Goal: Task Accomplishment & Management: Use online tool/utility

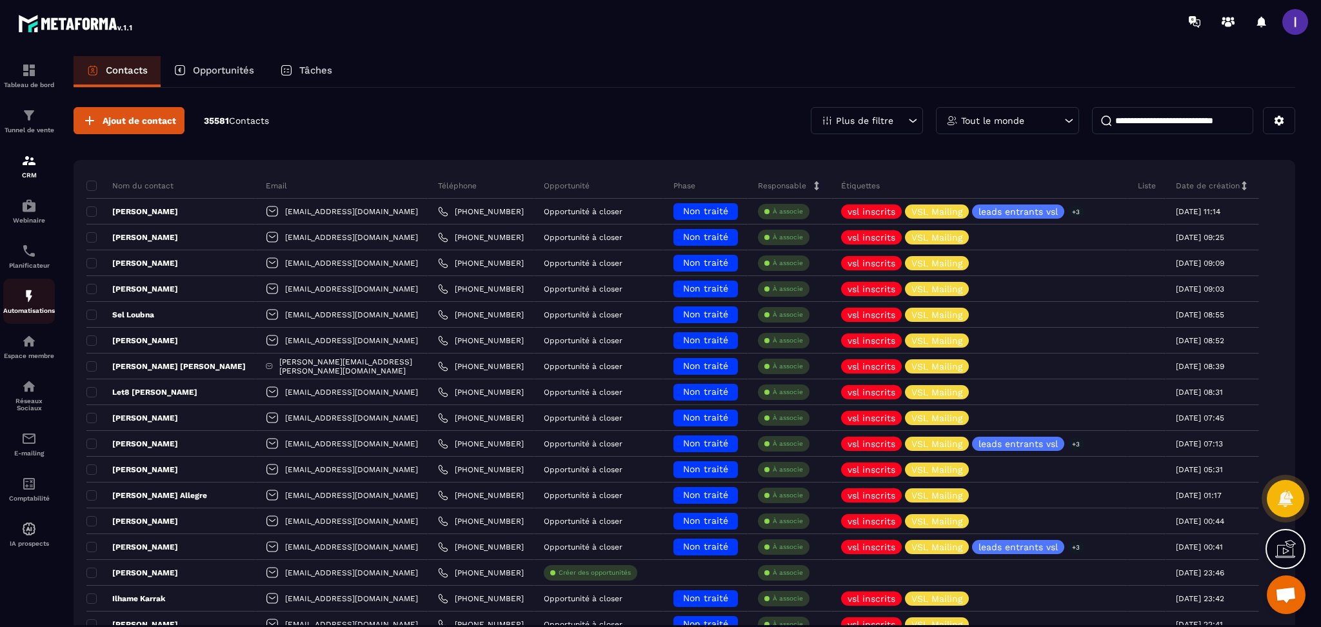
click at [25, 288] on link "Automatisations" at bounding box center [29, 301] width 52 height 45
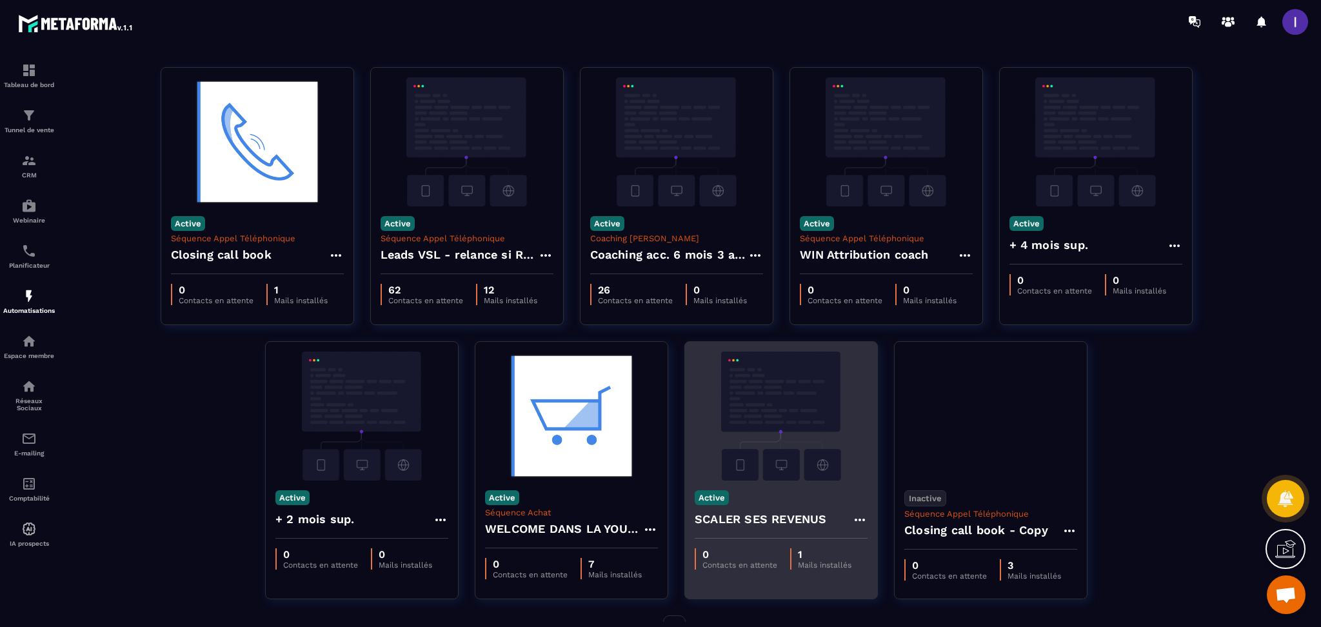
scroll to position [66, 0]
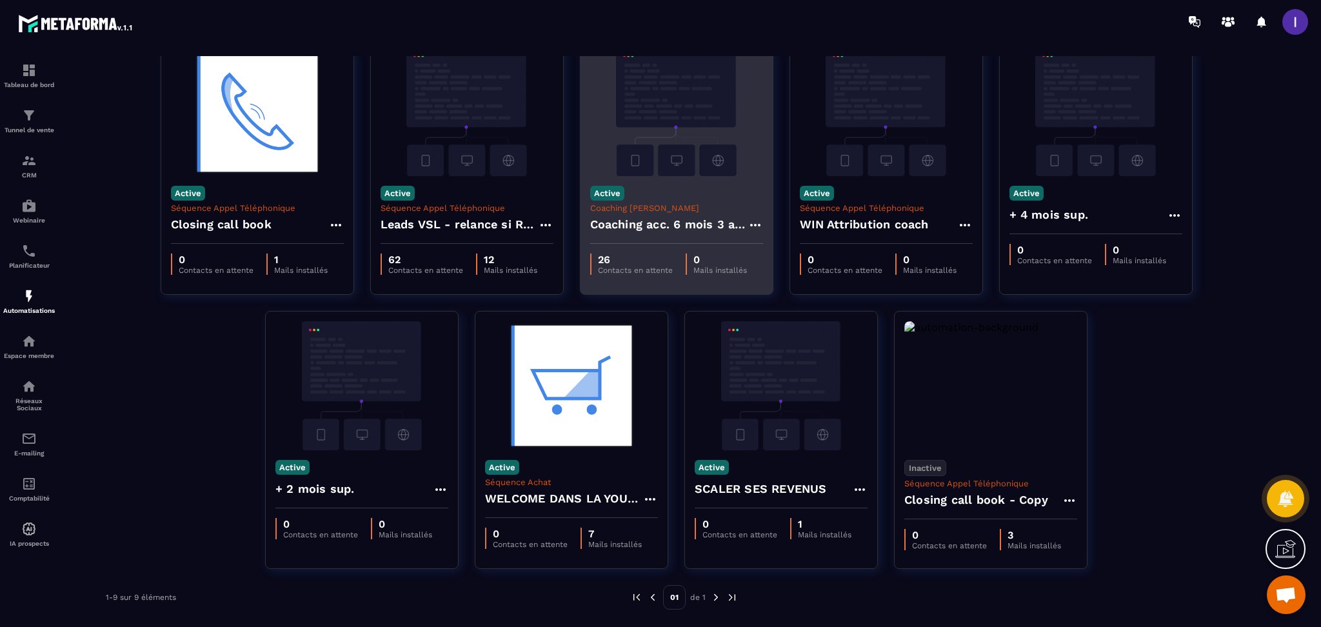
click at [684, 221] on h4 "Coaching acc. 6 mois 3 appels" at bounding box center [668, 224] width 157 height 18
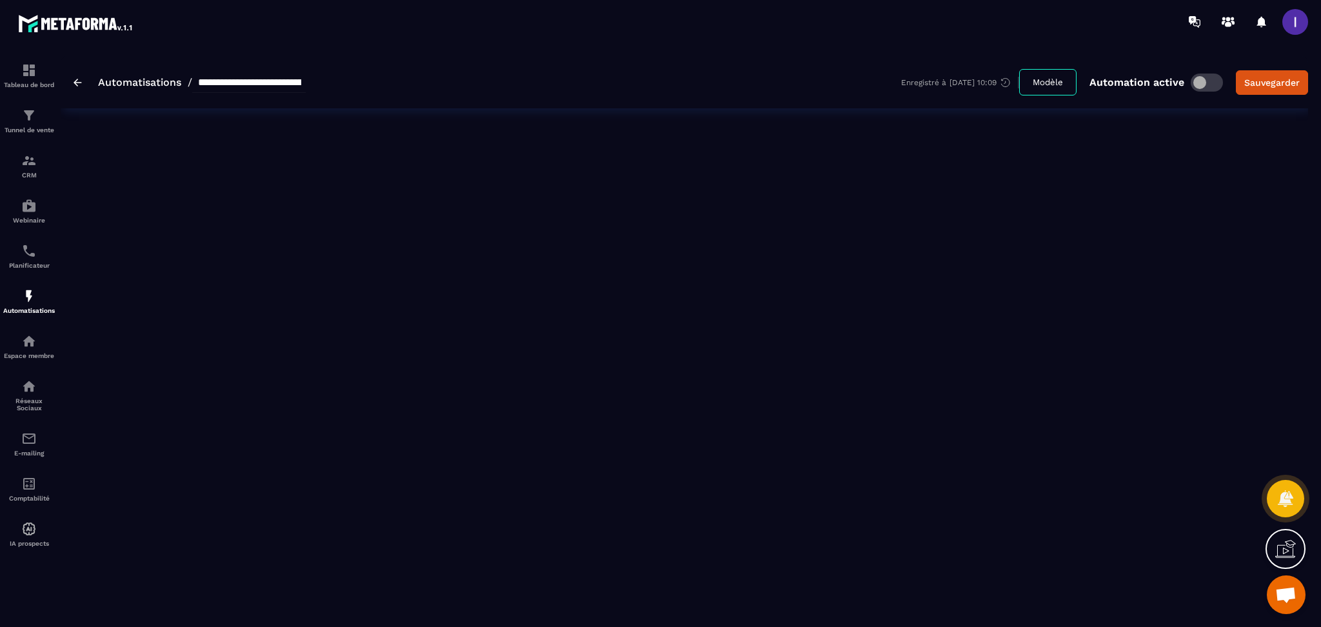
type input "**********"
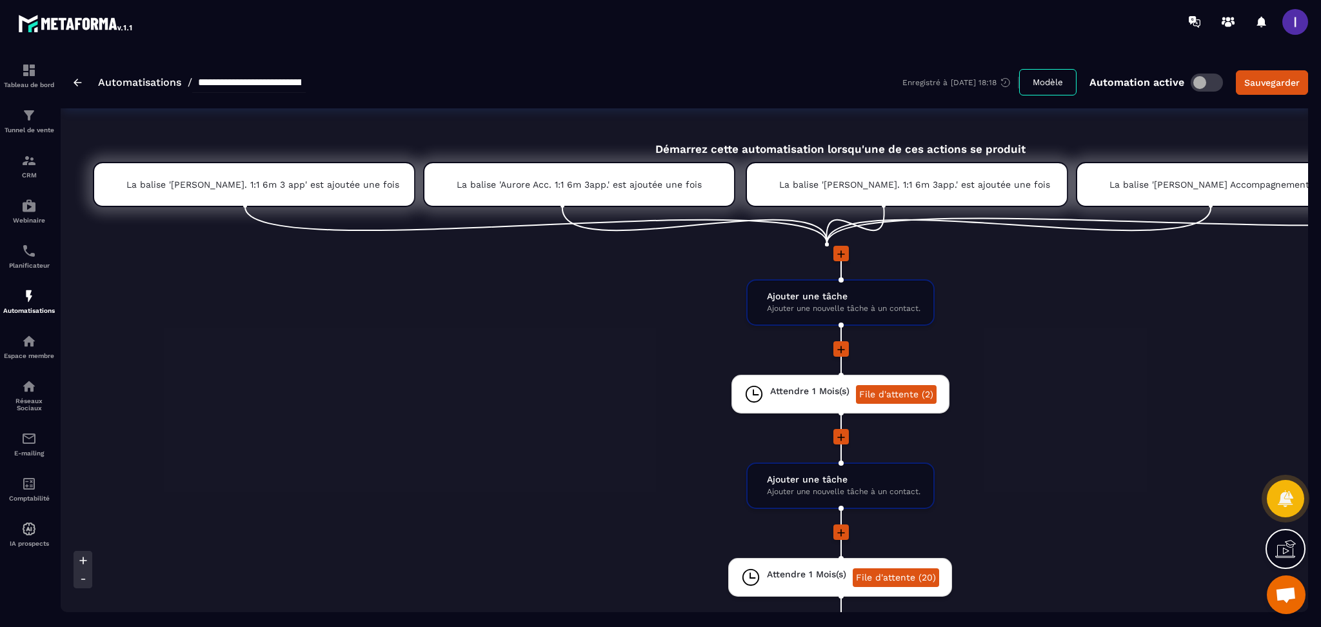
click at [75, 81] on img at bounding box center [78, 83] width 8 height 8
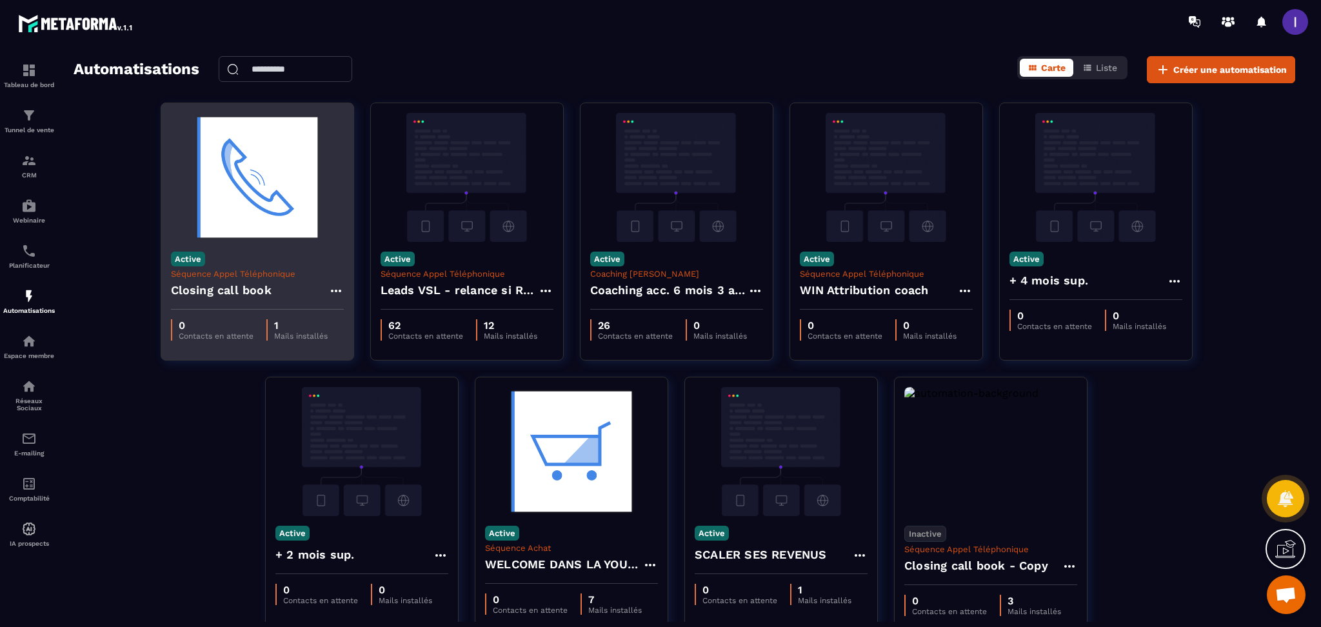
click at [265, 277] on p "Séquence Appel Téléphonique" at bounding box center [257, 274] width 173 height 10
click at [344, 291] on div "Active Séquence Appel Téléphonique Closing call book" at bounding box center [257, 276] width 192 height 68
click at [332, 292] on icon at bounding box center [335, 290] width 15 height 15
click at [367, 315] on link "Modifier" at bounding box center [368, 320] width 70 height 28
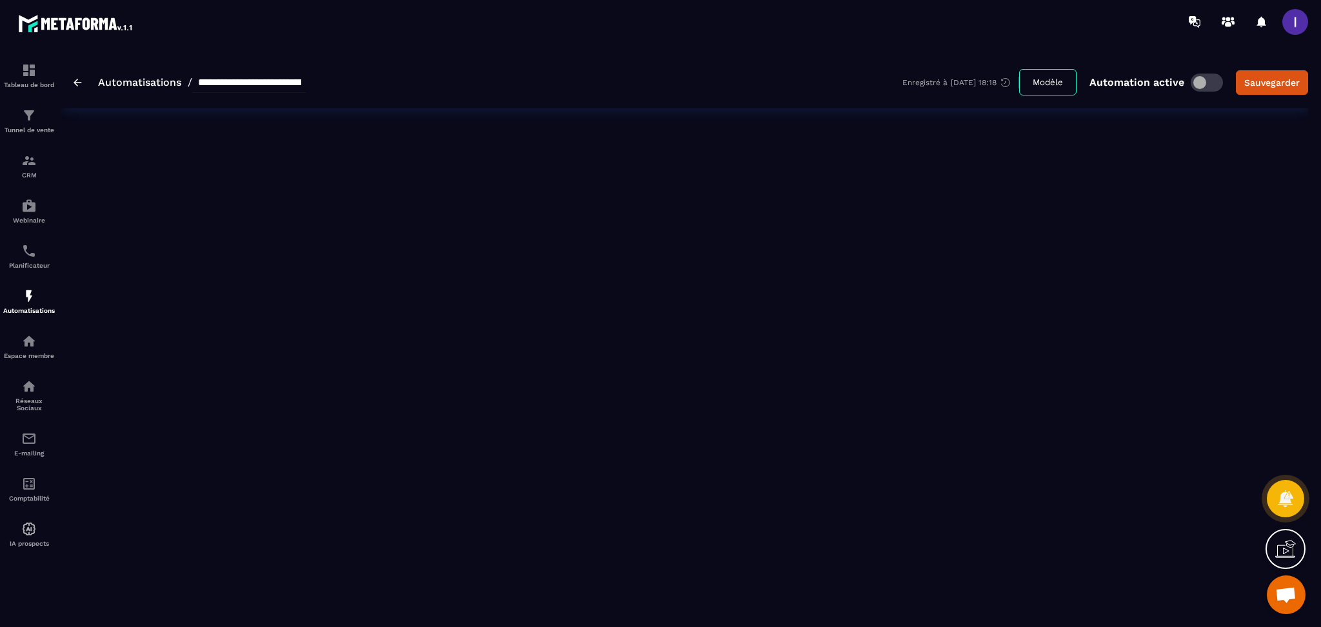
type input "**********"
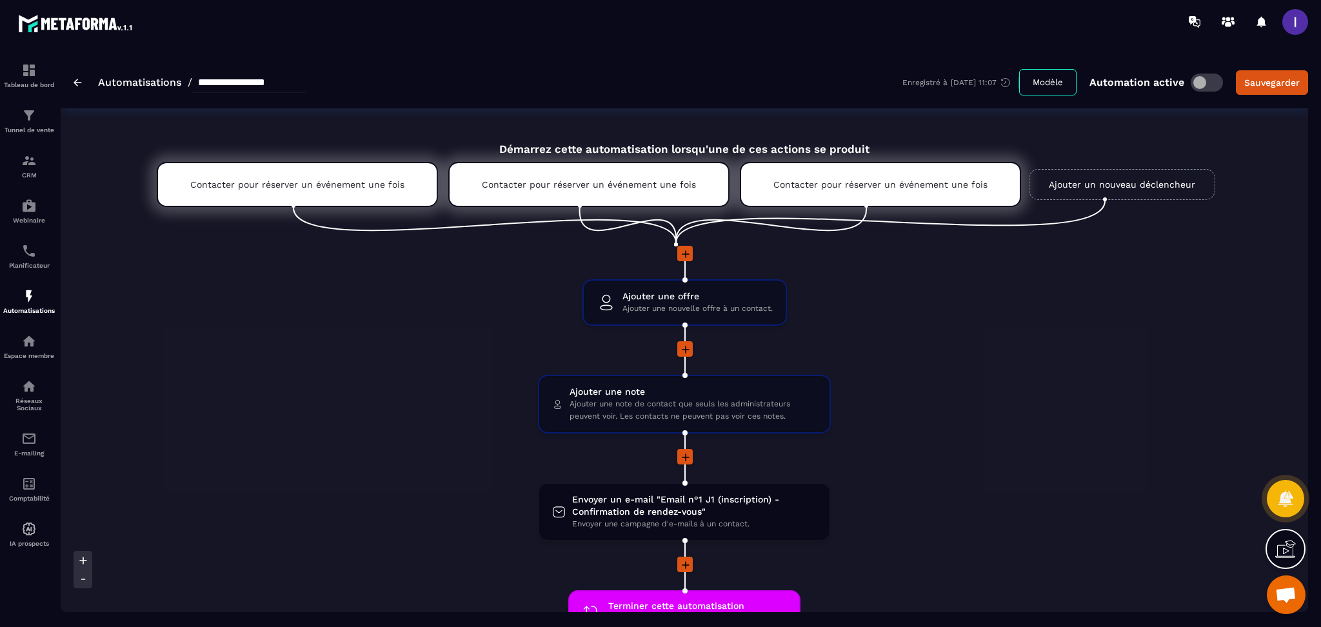
click at [1168, 192] on link "Ajouter un nouveau déclencheur" at bounding box center [1122, 184] width 186 height 31
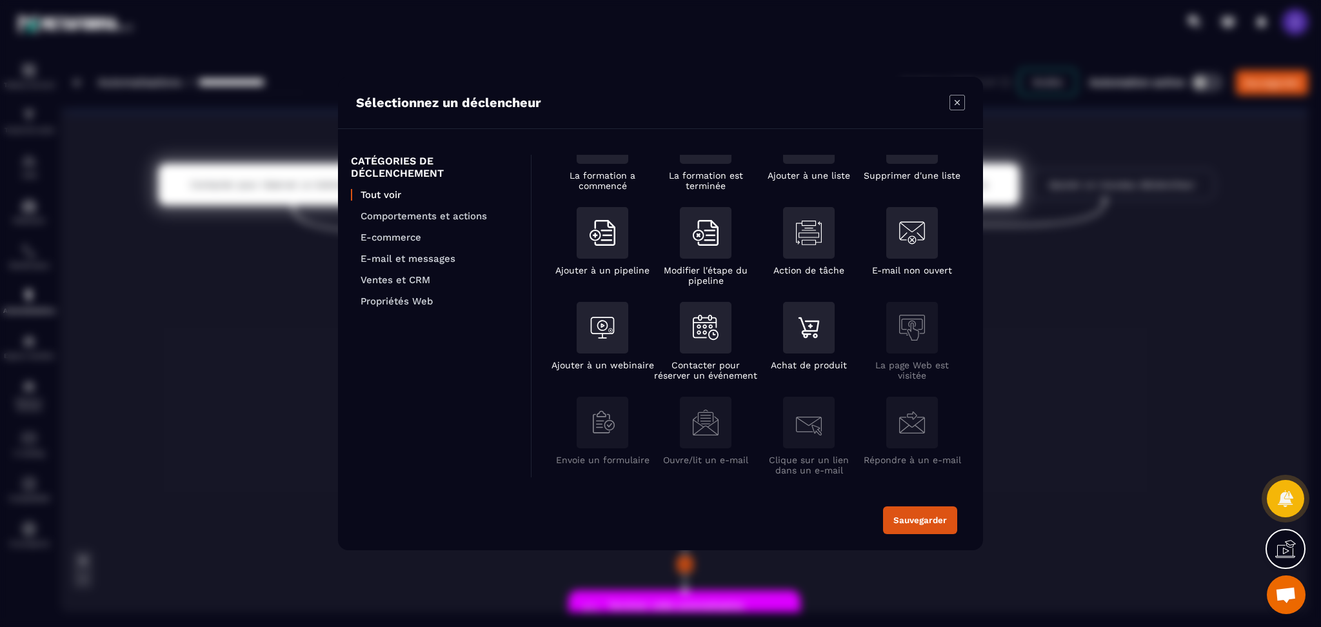
scroll to position [172, 0]
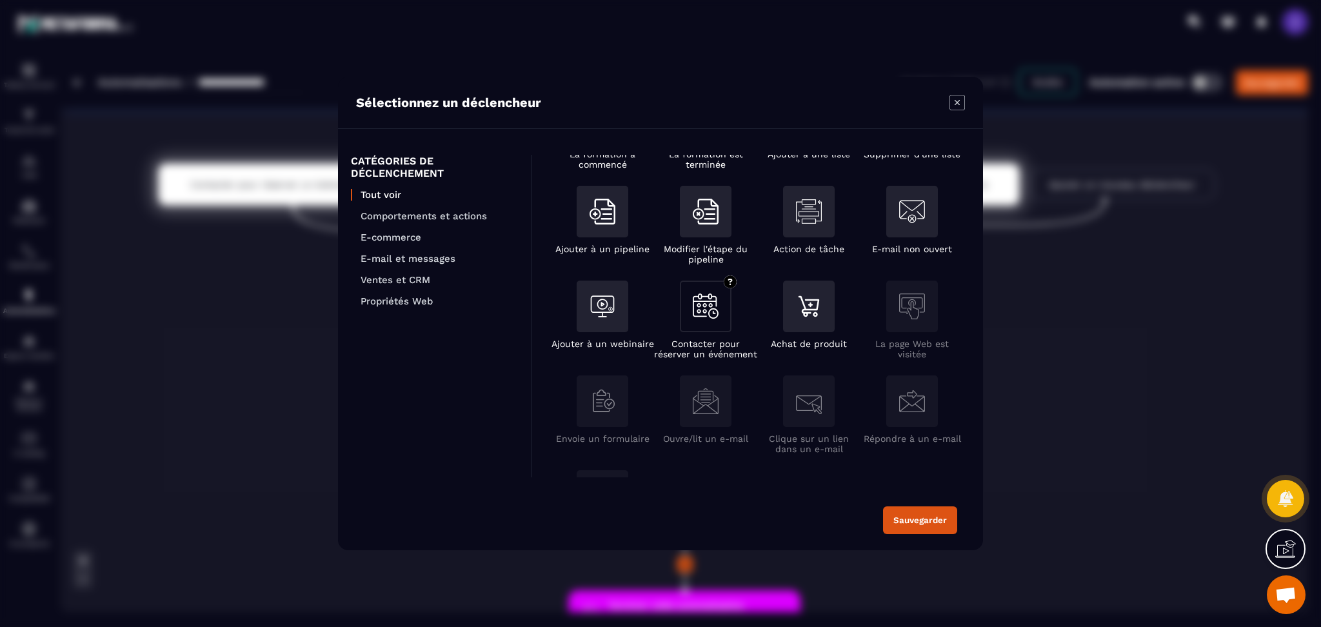
click at [700, 309] on img "Modal window" at bounding box center [706, 305] width 26 height 25
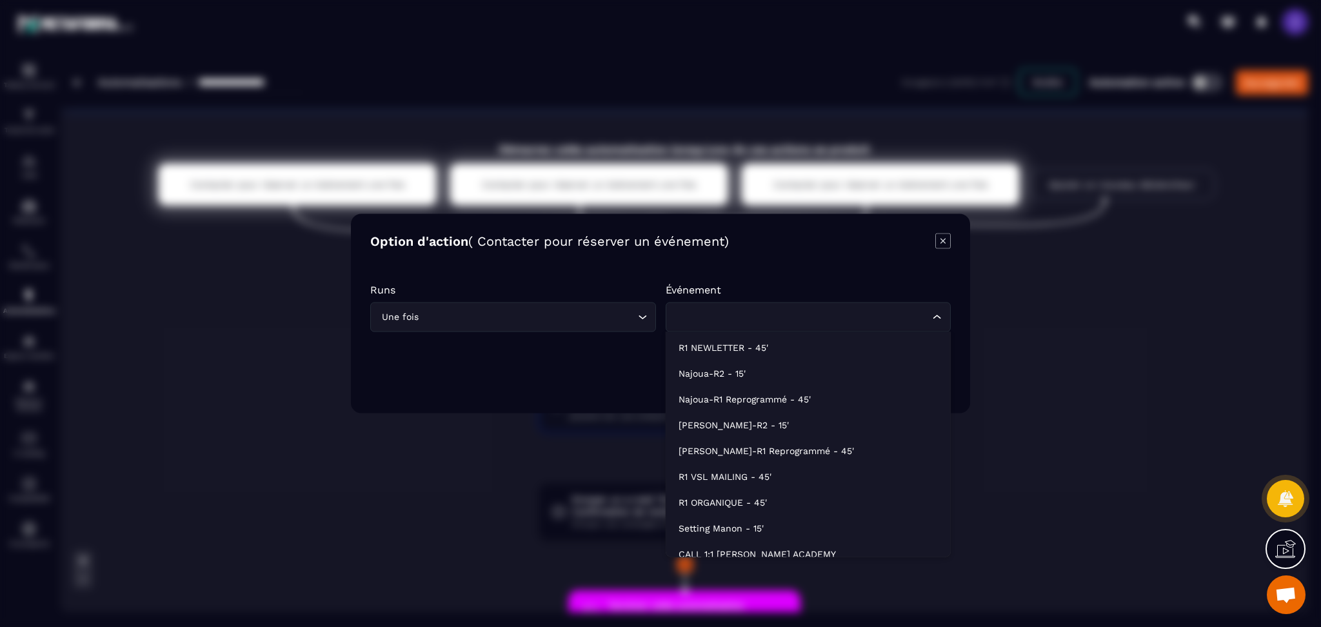
click at [704, 315] on input "Search for option" at bounding box center [802, 317] width 256 height 14
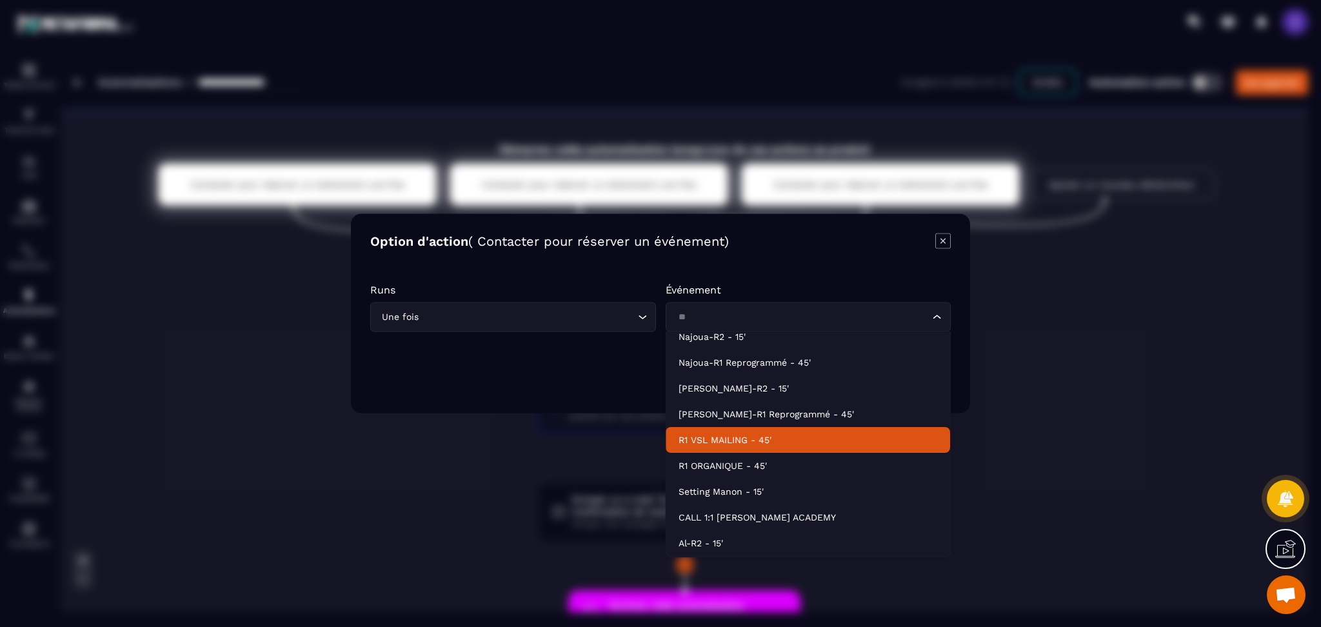
scroll to position [39, 0]
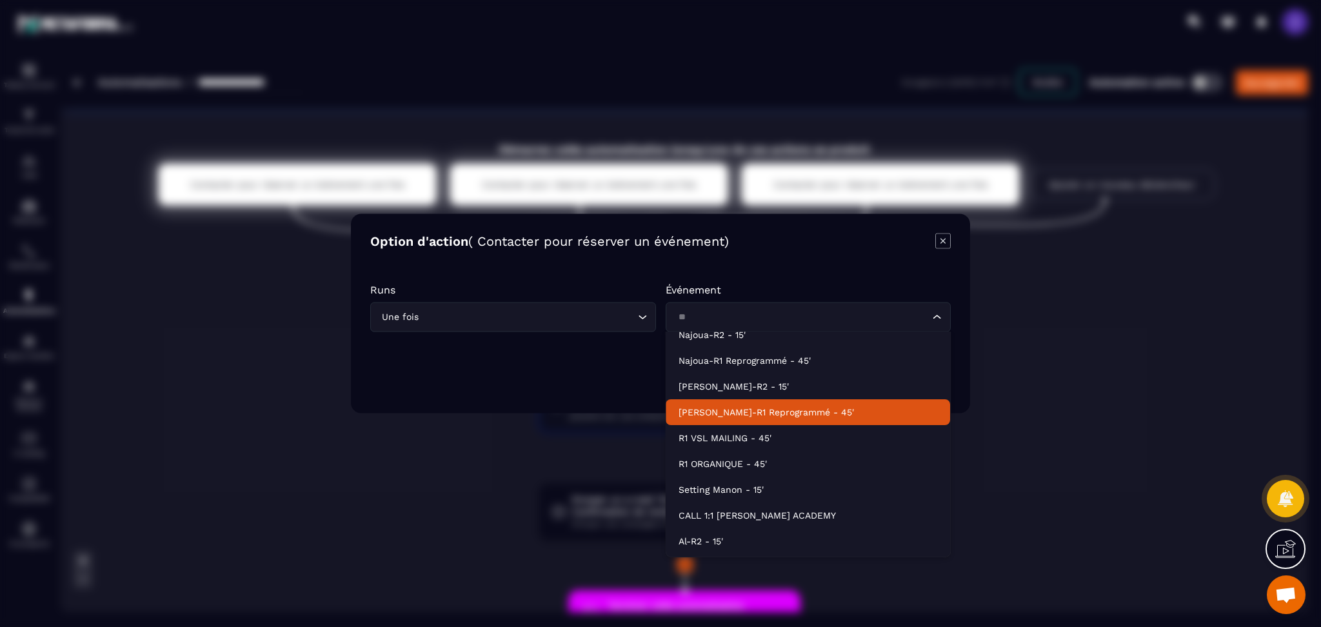
type input "**"
click at [1118, 395] on div "Modal window" at bounding box center [660, 313] width 1321 height 627
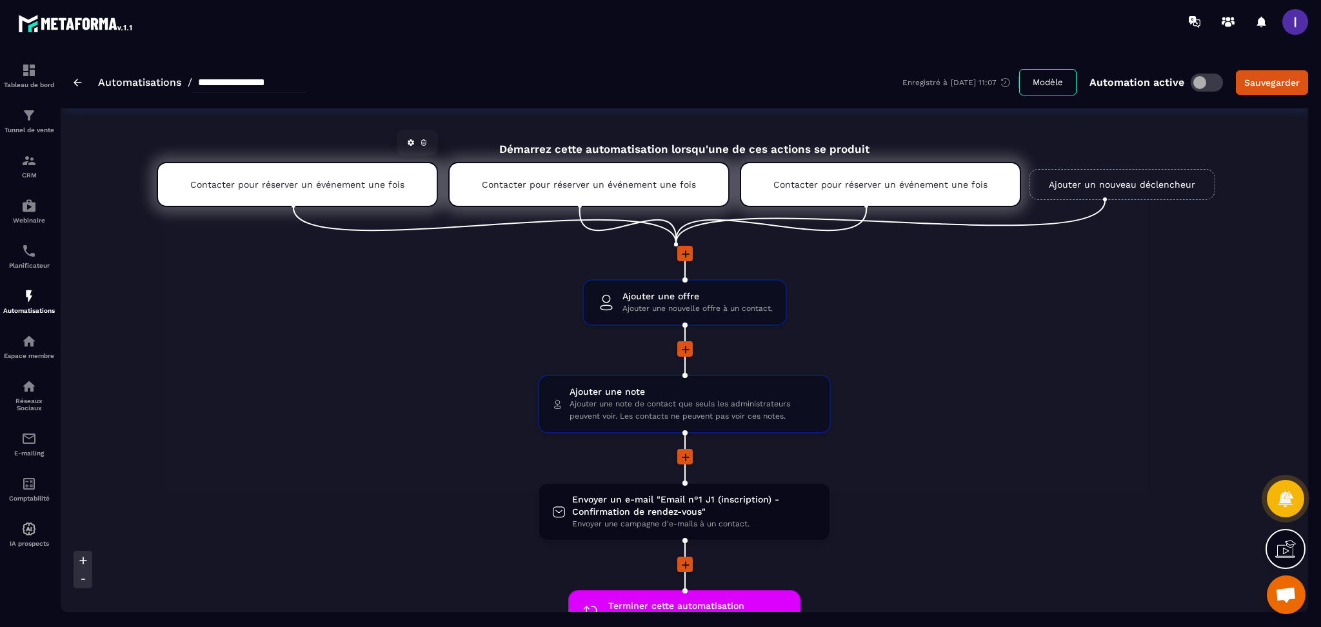
click at [235, 179] on p "Contacter pour réserver un événement une fois" at bounding box center [297, 184] width 214 height 10
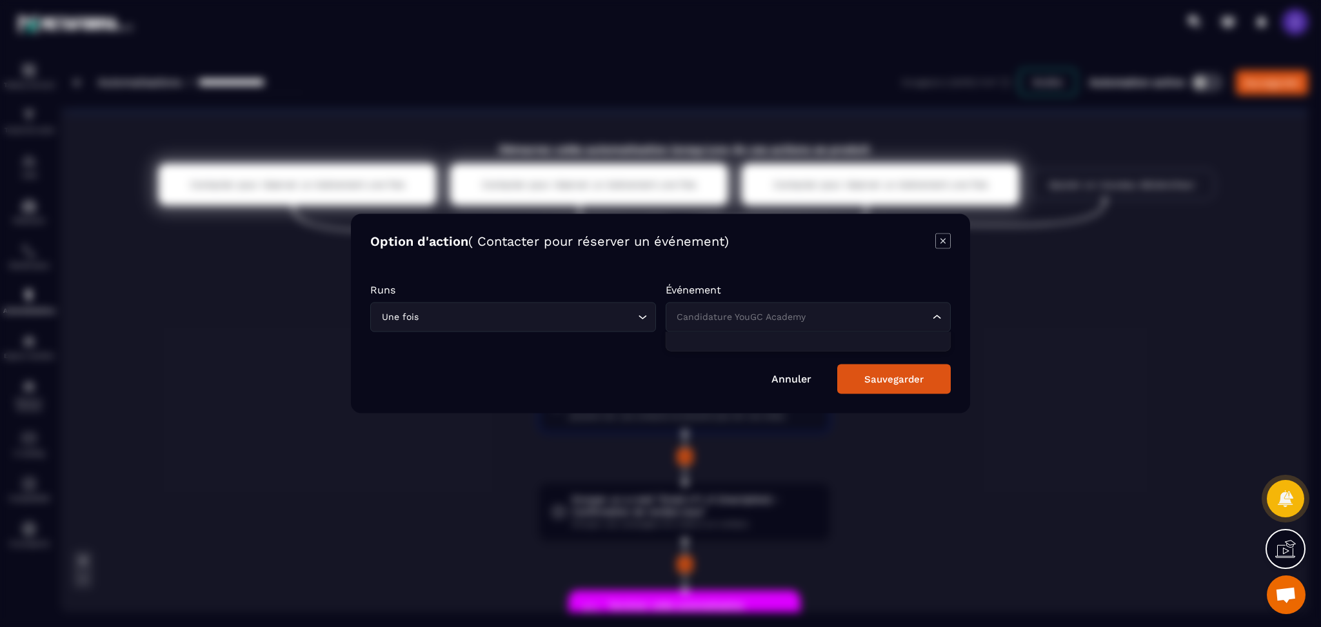
click at [911, 323] on input "Search for option" at bounding box center [802, 317] width 256 height 14
click at [883, 315] on input "Search for option" at bounding box center [802, 317] width 256 height 14
click at [995, 244] on div "Modal window" at bounding box center [660, 313] width 1321 height 627
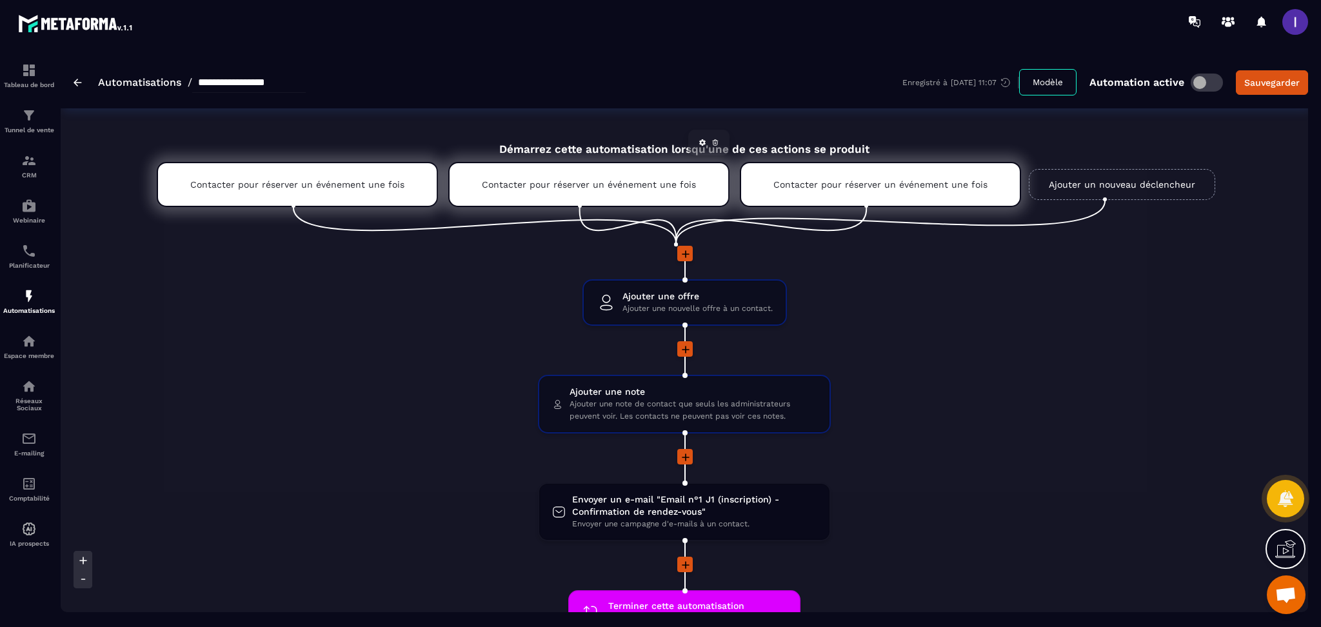
click at [717, 185] on div "Contacter pour réserver un événement une fois" at bounding box center [588, 184] width 281 height 45
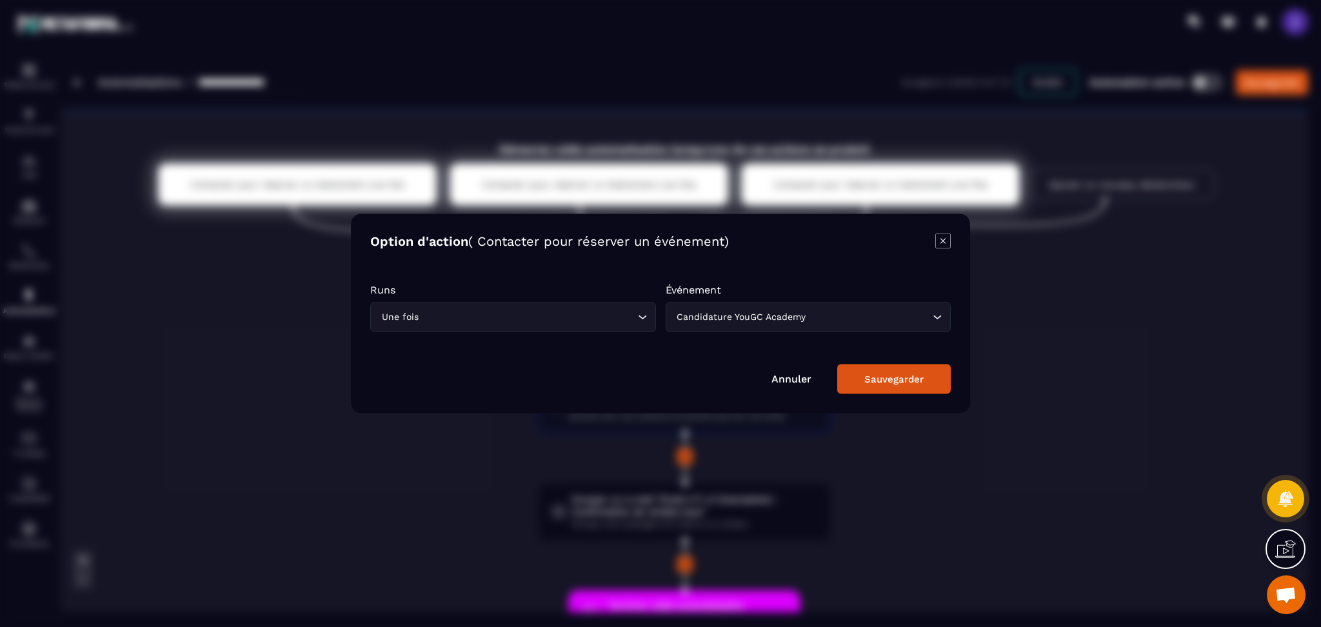
click at [847, 335] on div "Runs Une fois Loading... Événement Candidature YouGC Academy Loading..." at bounding box center [660, 314] width 581 height 61
click at [842, 314] on input "Search for option" at bounding box center [802, 317] width 256 height 14
click at [839, 314] on input "Search for option" at bounding box center [802, 317] width 256 height 14
click at [1044, 298] on div "Modal window" at bounding box center [660, 313] width 1321 height 627
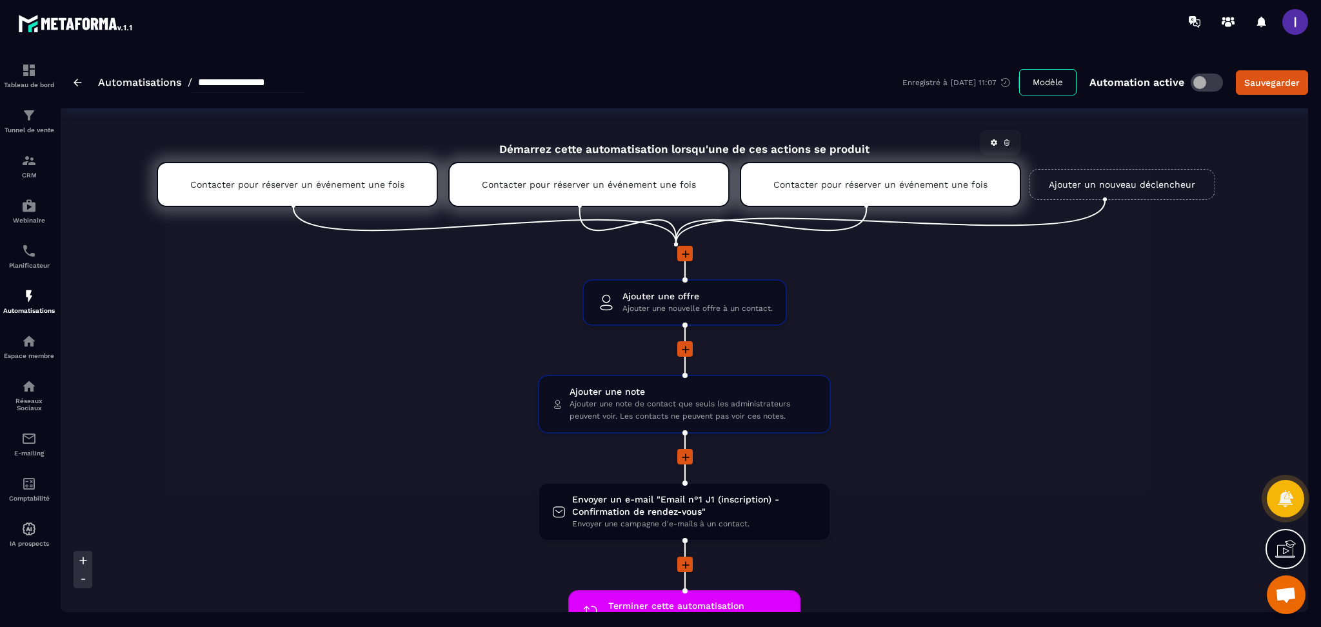
click at [864, 175] on div "Contacter pour réserver un événement une fois" at bounding box center [880, 184] width 281 height 45
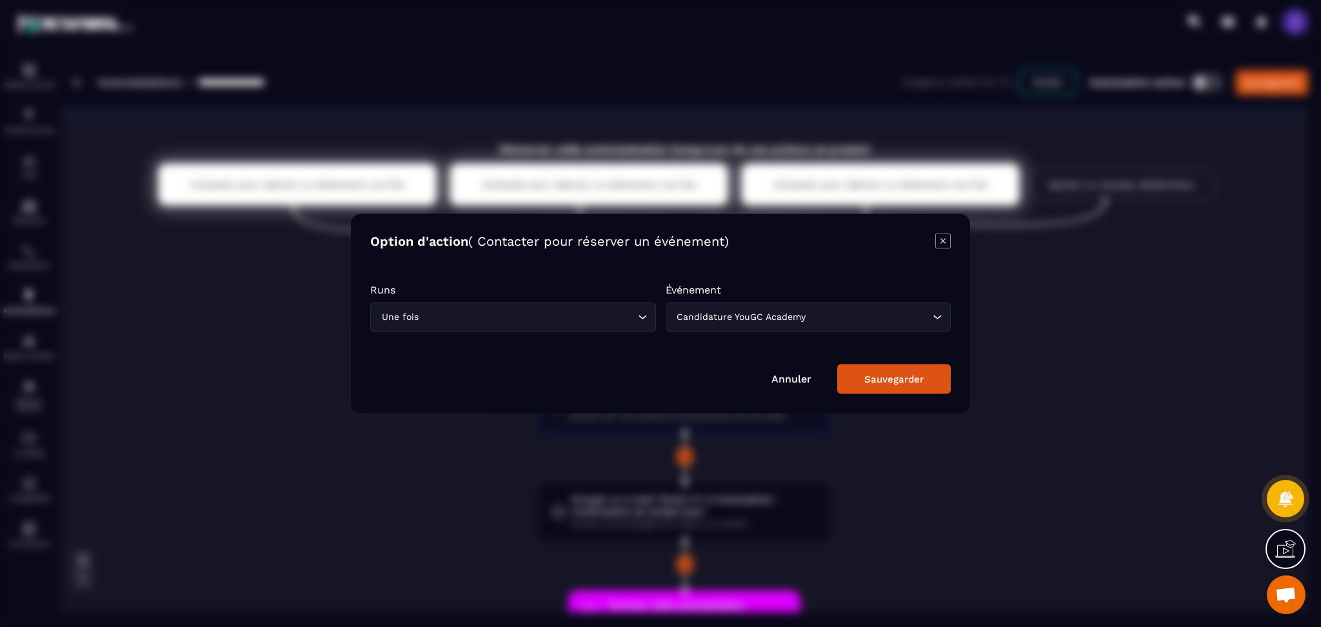
click at [1084, 370] on div "Modal window" at bounding box center [660, 313] width 1321 height 627
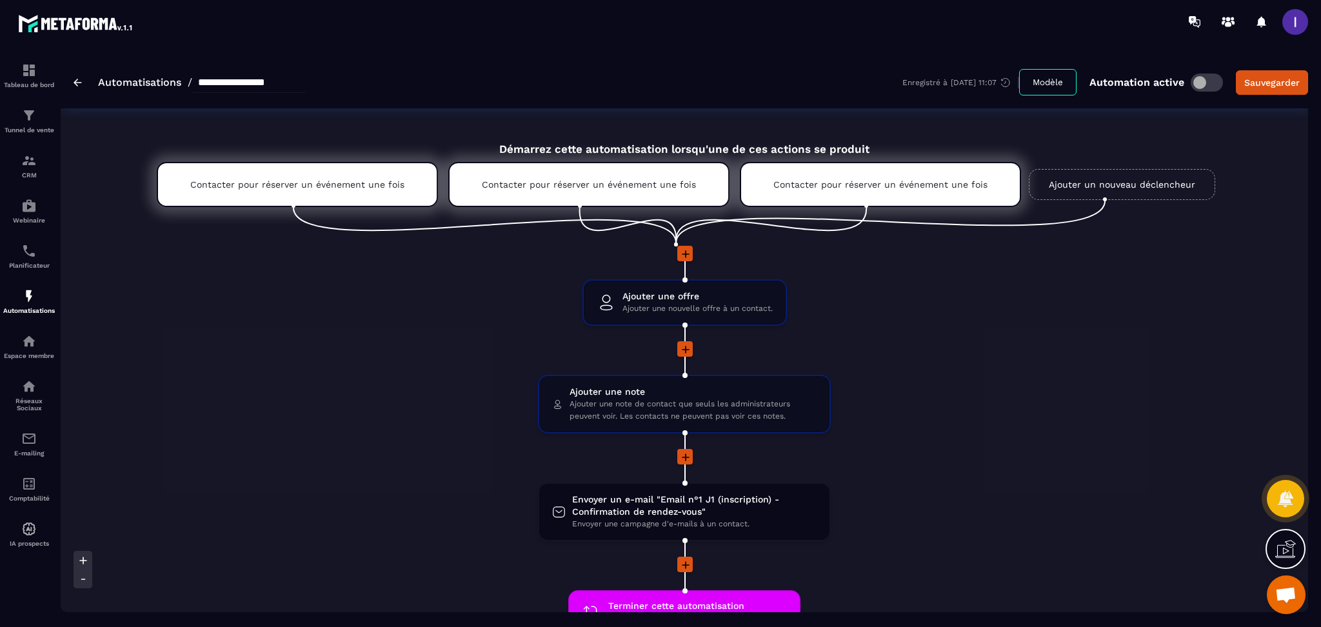
click at [1064, 175] on link "Ajouter un nouveau déclencheur" at bounding box center [1122, 184] width 186 height 31
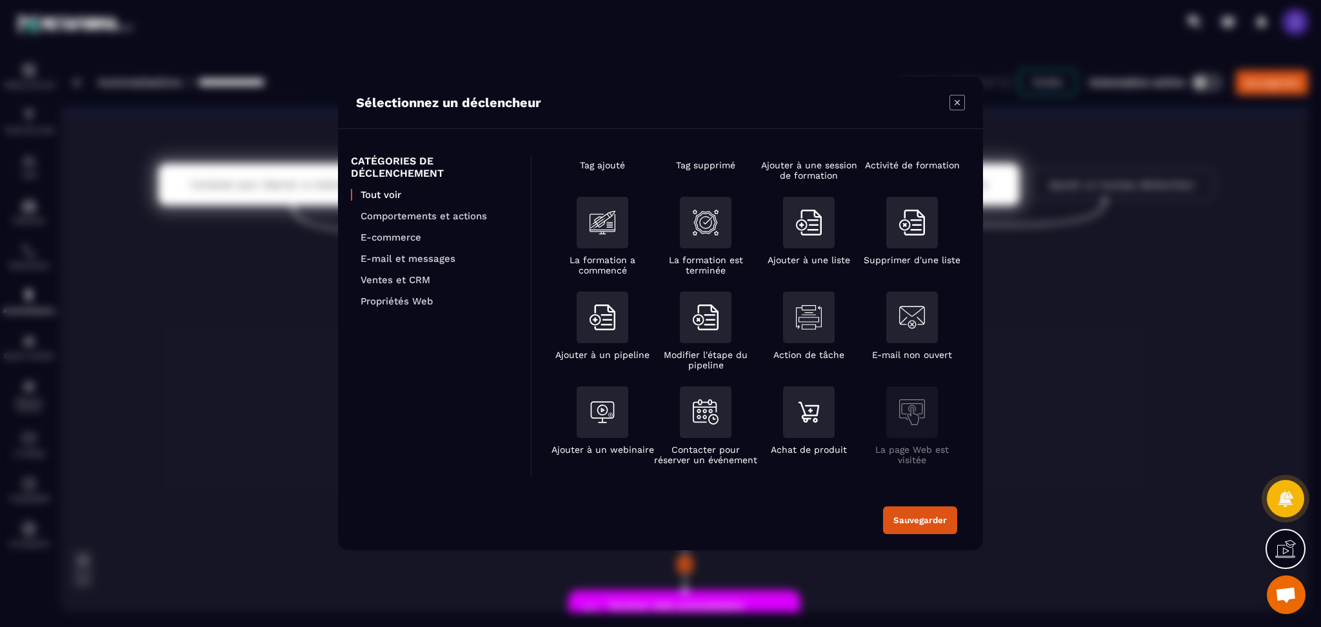
scroll to position [172, 0]
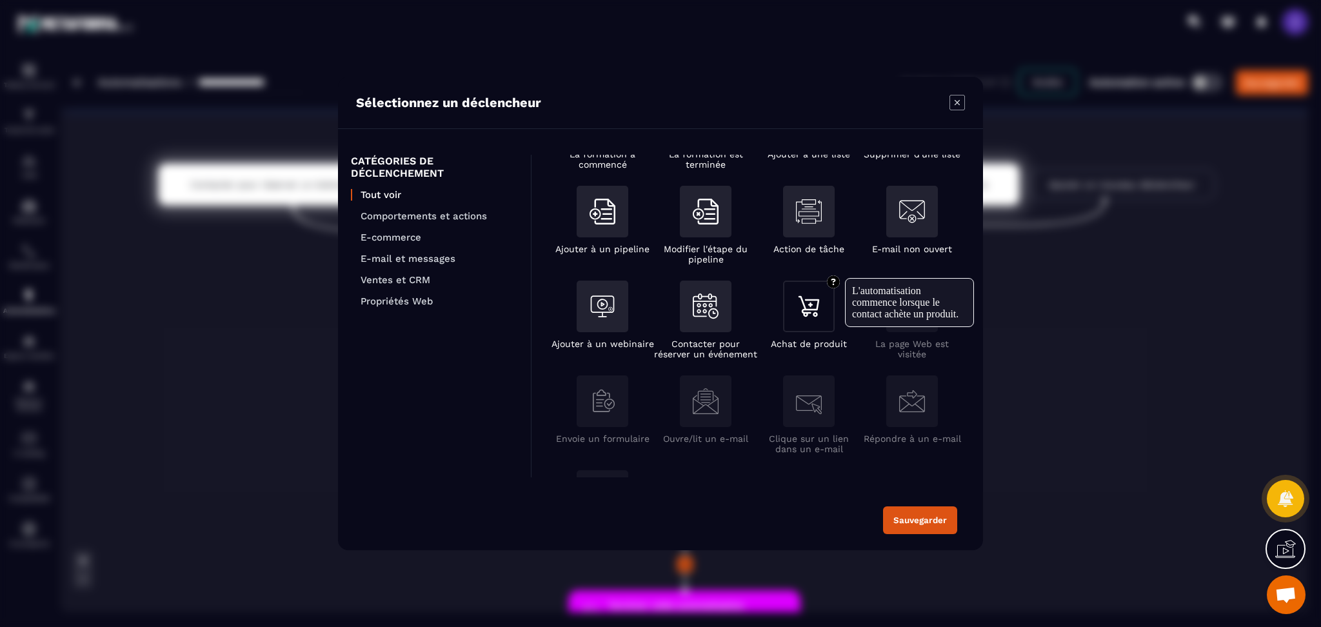
click at [818, 317] on img "Modal window" at bounding box center [809, 306] width 26 height 26
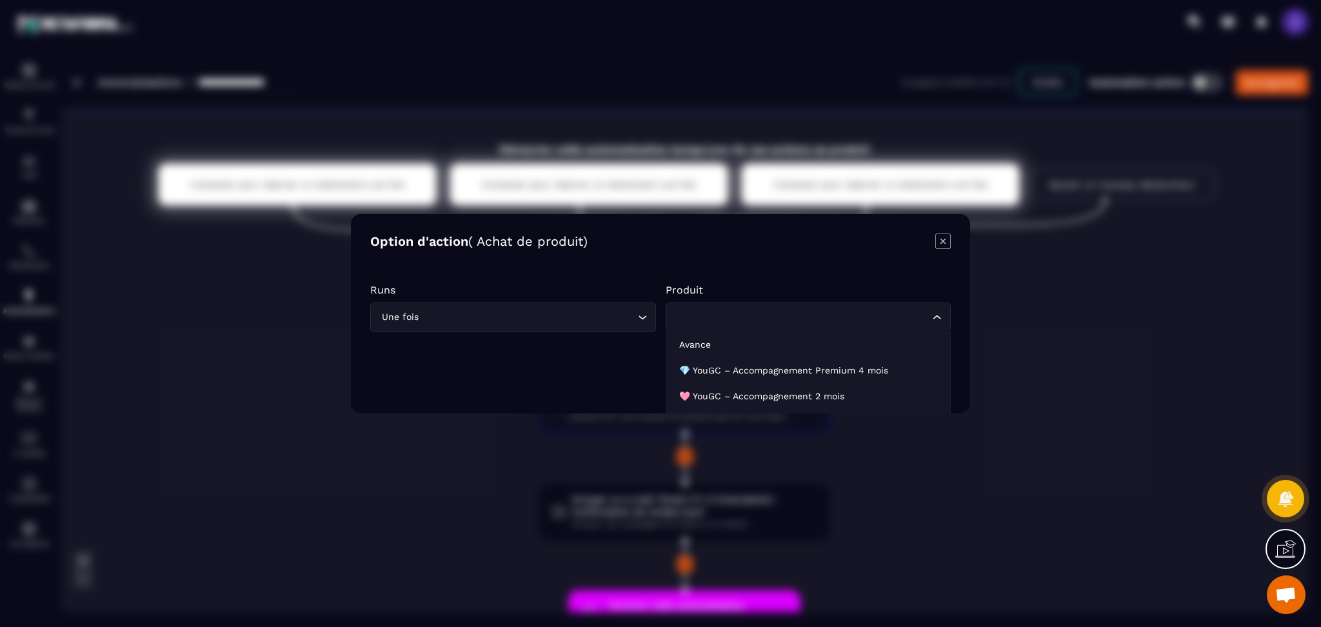
click at [679, 319] on input "Search for option" at bounding box center [802, 317] width 256 height 14
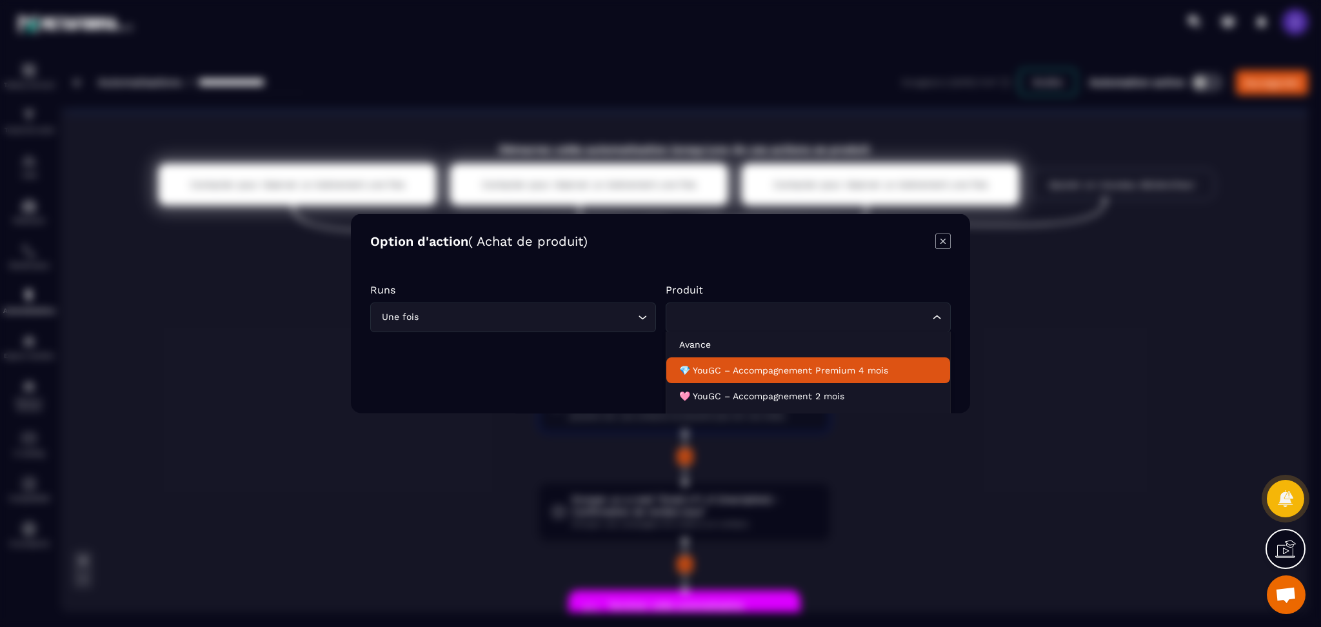
scroll to position [48, 0]
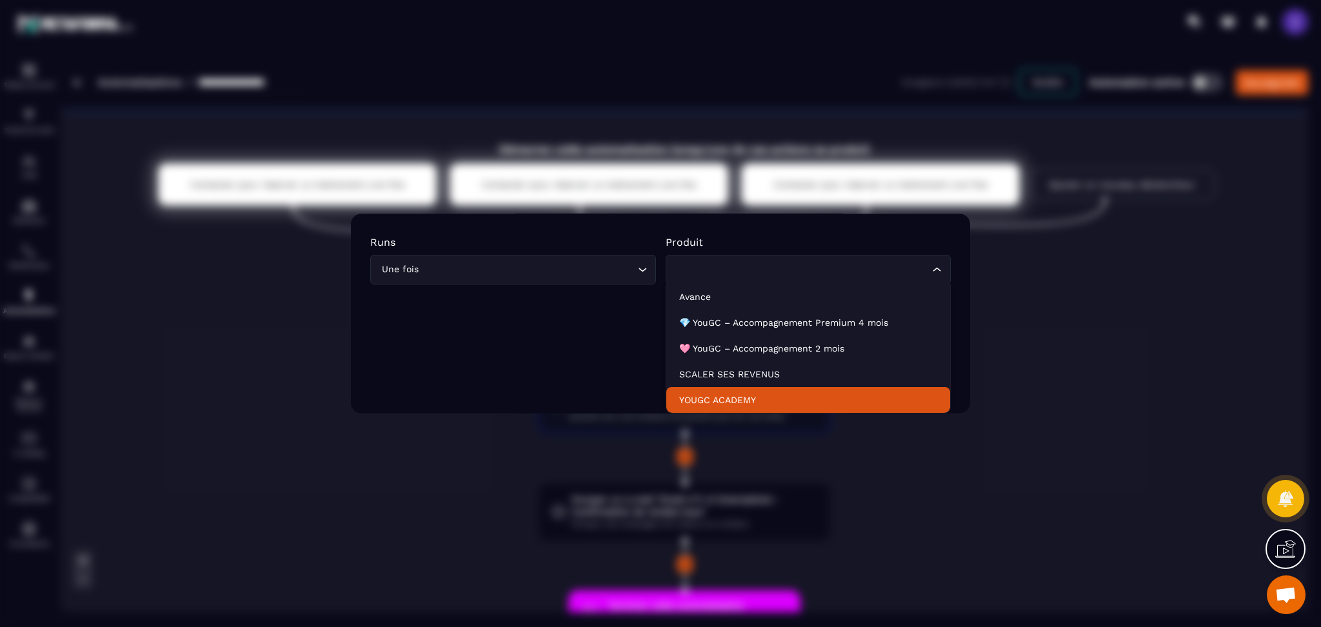
click at [1206, 342] on div "Modal window" at bounding box center [660, 313] width 1321 height 627
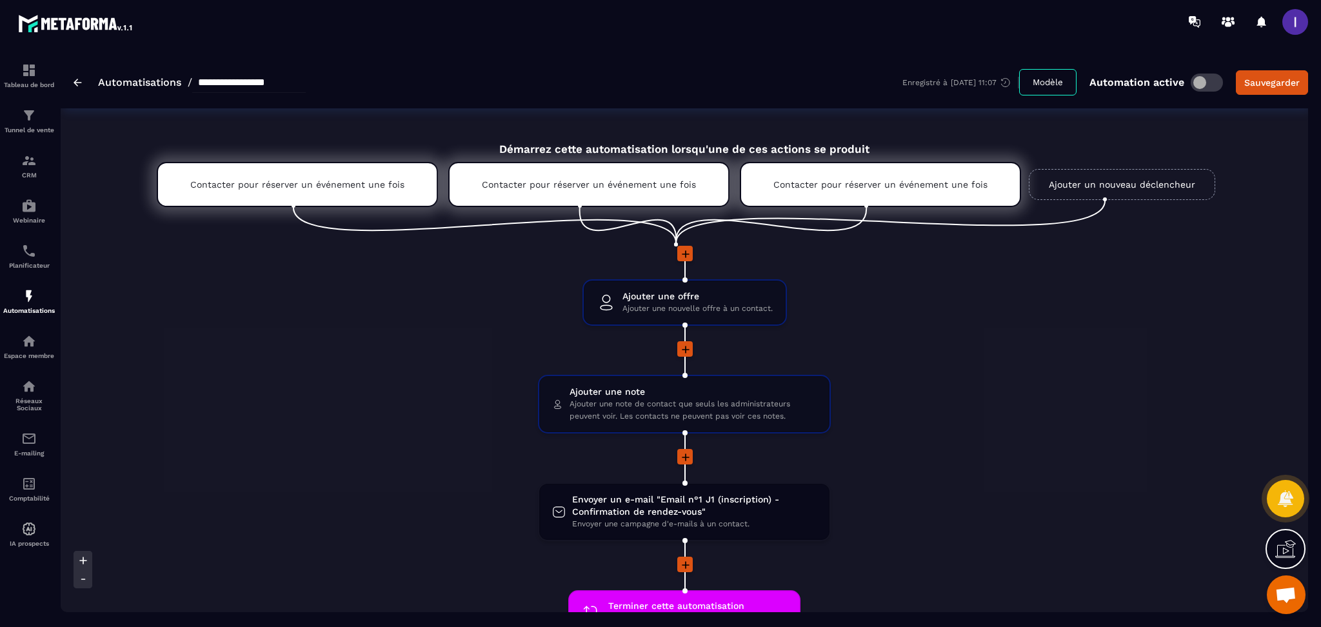
scroll to position [0, 0]
click at [137, 80] on link "Automatisations" at bounding box center [139, 82] width 83 height 12
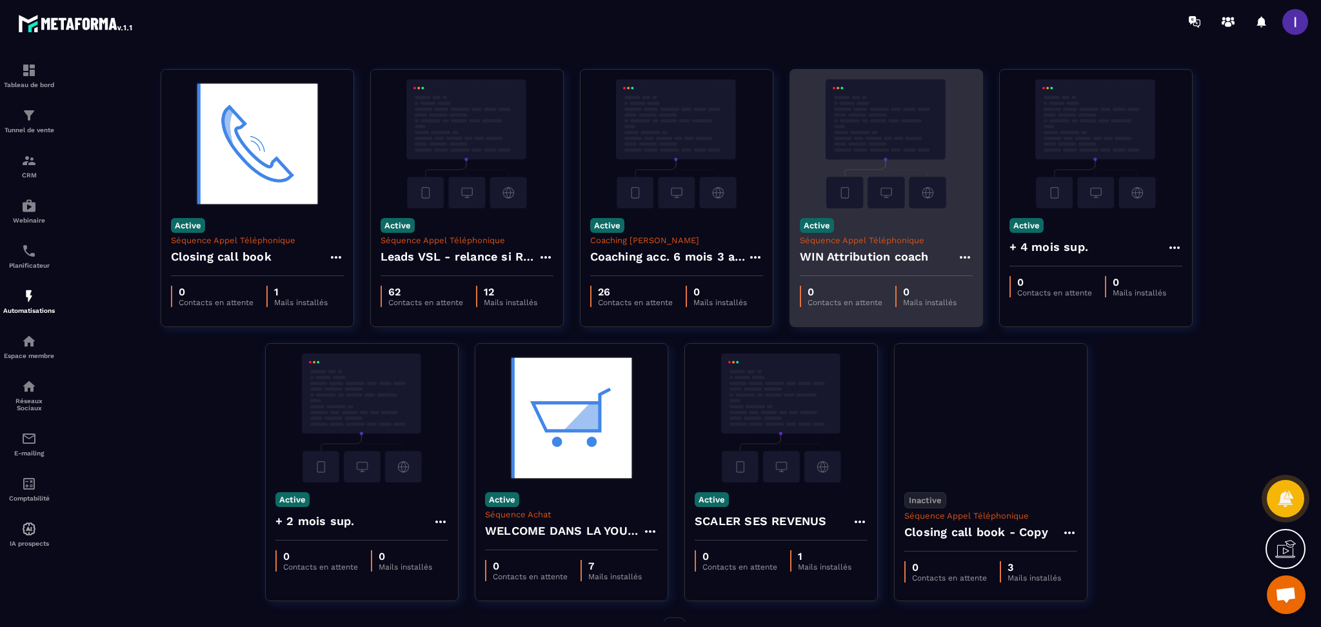
scroll to position [66, 0]
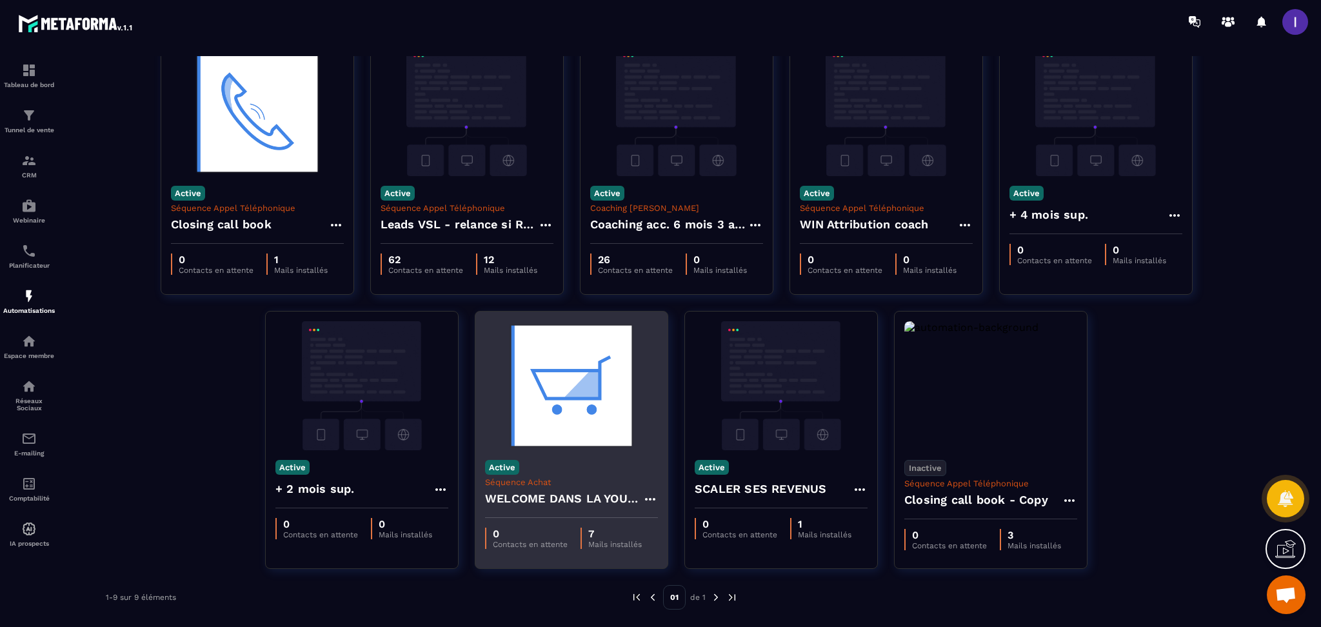
click at [561, 501] on h4 "WELCOME DANS LA YOUGC ACADEMY" at bounding box center [563, 499] width 157 height 18
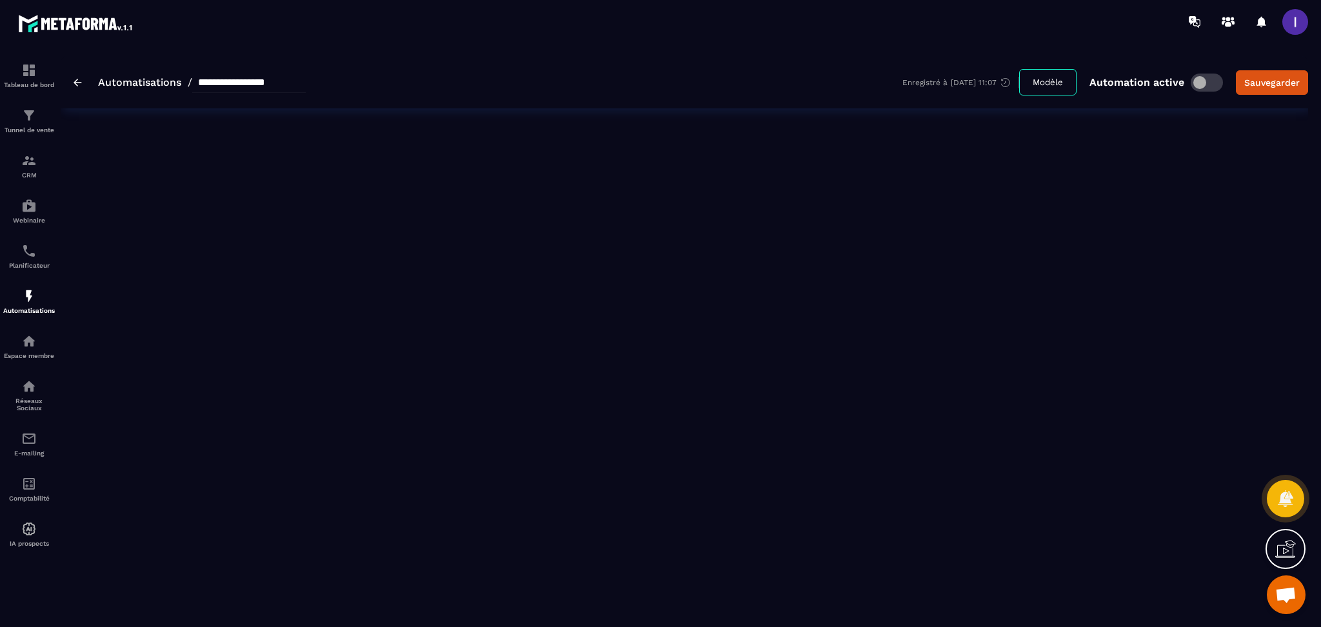
type input "**********"
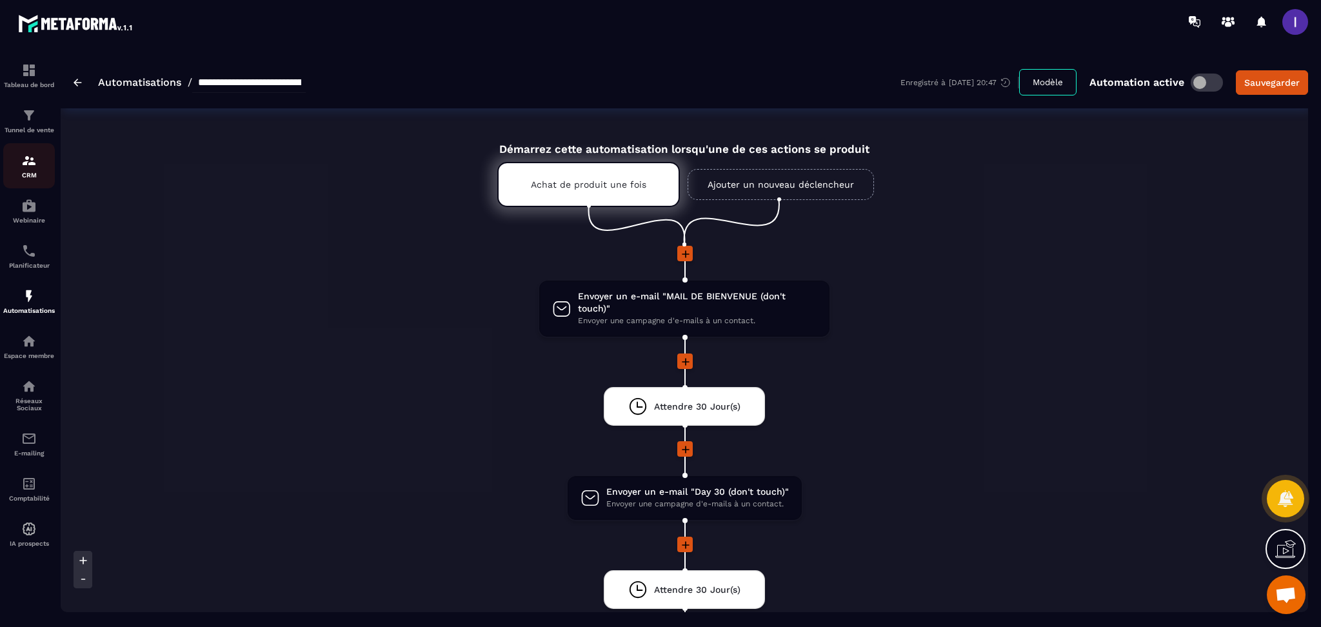
click at [23, 169] on div "CRM" at bounding box center [29, 166] width 52 height 26
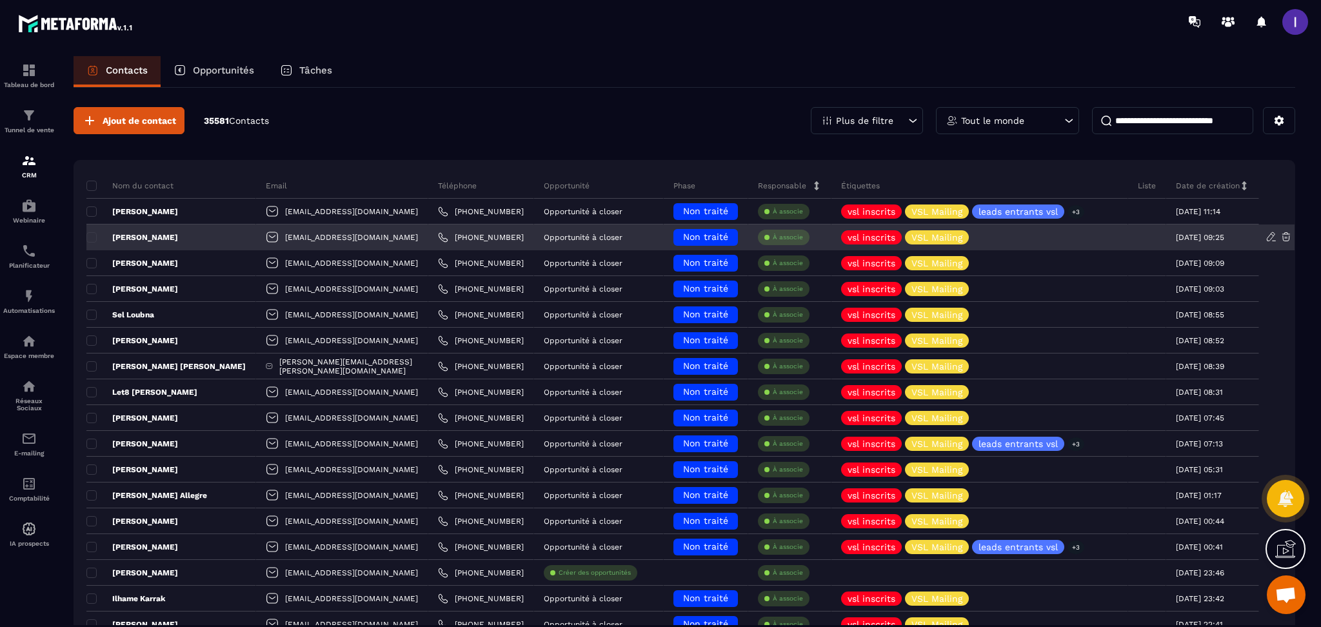
click at [152, 235] on p "[PERSON_NAME]" at bounding box center [132, 237] width 92 height 10
